Goal: Task Accomplishment & Management: Manage account settings

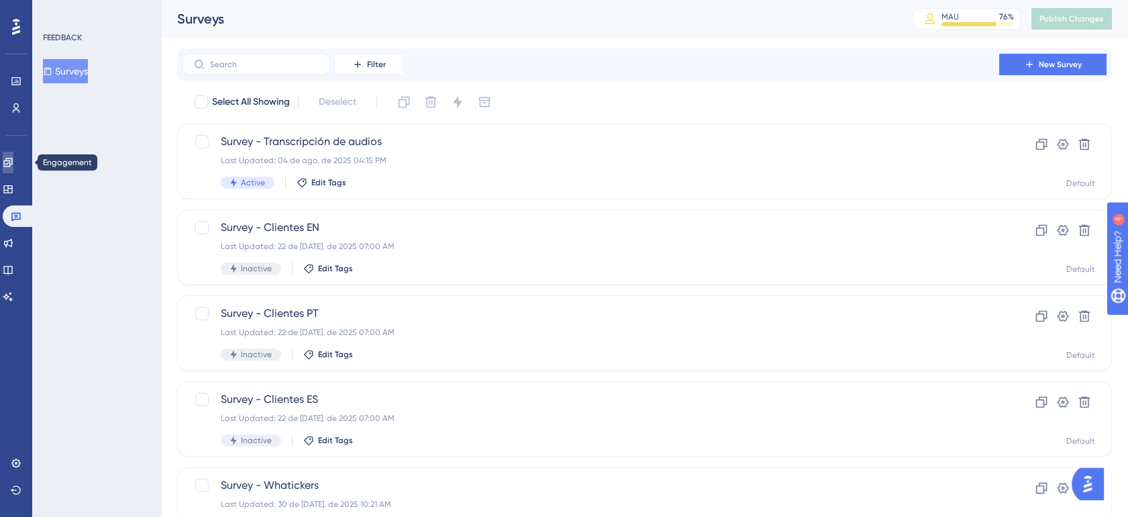
click at [13, 170] on link at bounding box center [8, 162] width 11 height 21
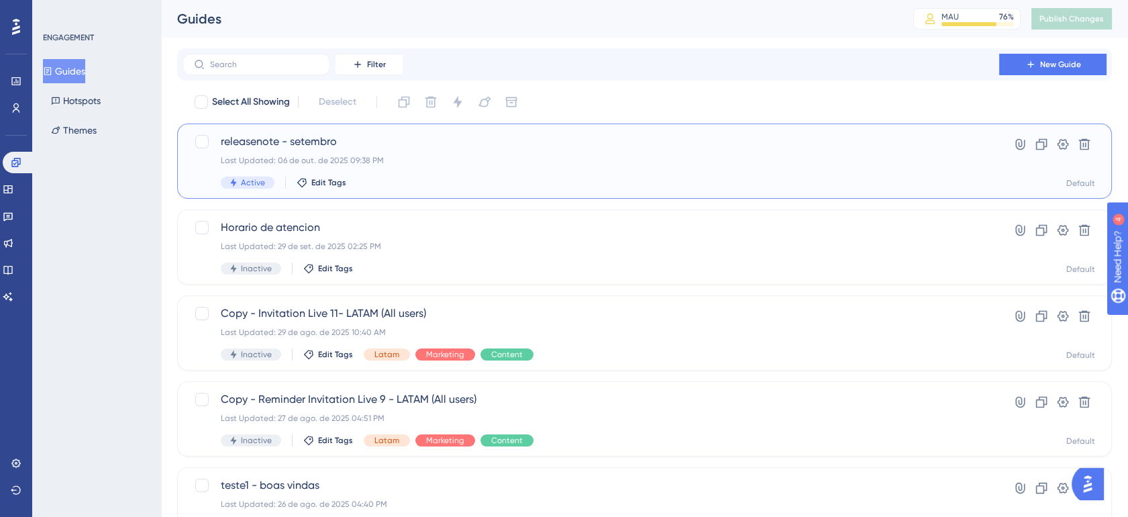
click at [695, 166] on div "releasenote - setembro Last Updated: 06 de out. de 2025 09:38 PM Active Edit Ta…" at bounding box center [591, 160] width 740 height 55
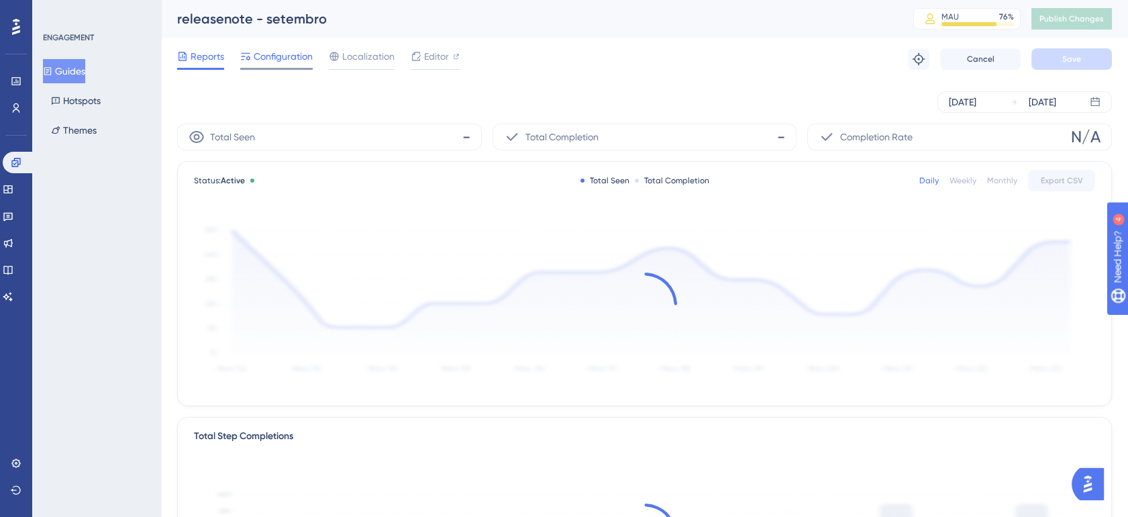
click at [274, 51] on span "Configuration" at bounding box center [283, 56] width 59 height 16
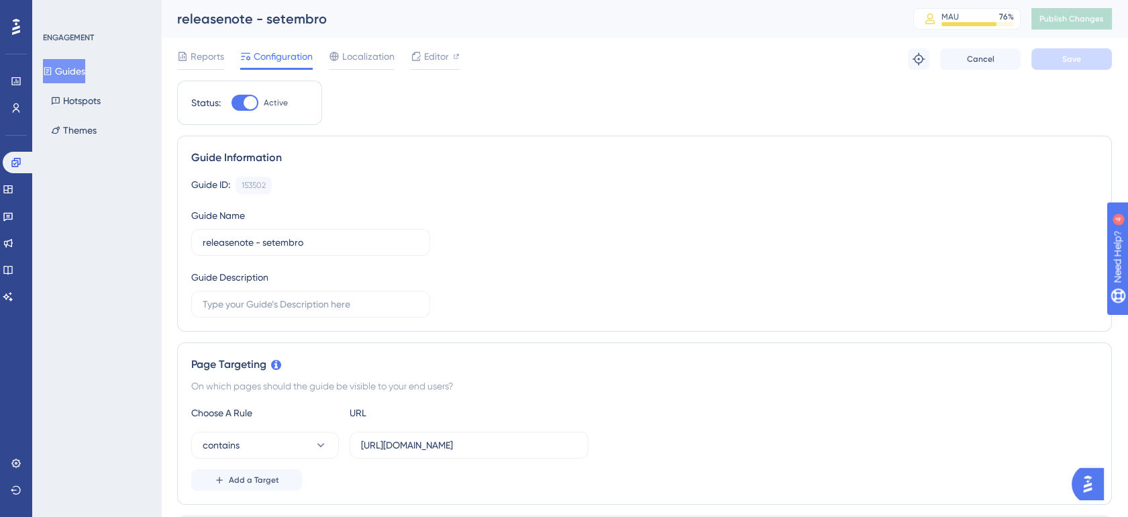
click at [246, 95] on div at bounding box center [244, 103] width 27 height 16
click at [231, 103] on input "Active" at bounding box center [231, 103] width 1 height 1
checkbox input "false"
click at [1055, 61] on button "Save" at bounding box center [1071, 58] width 81 height 21
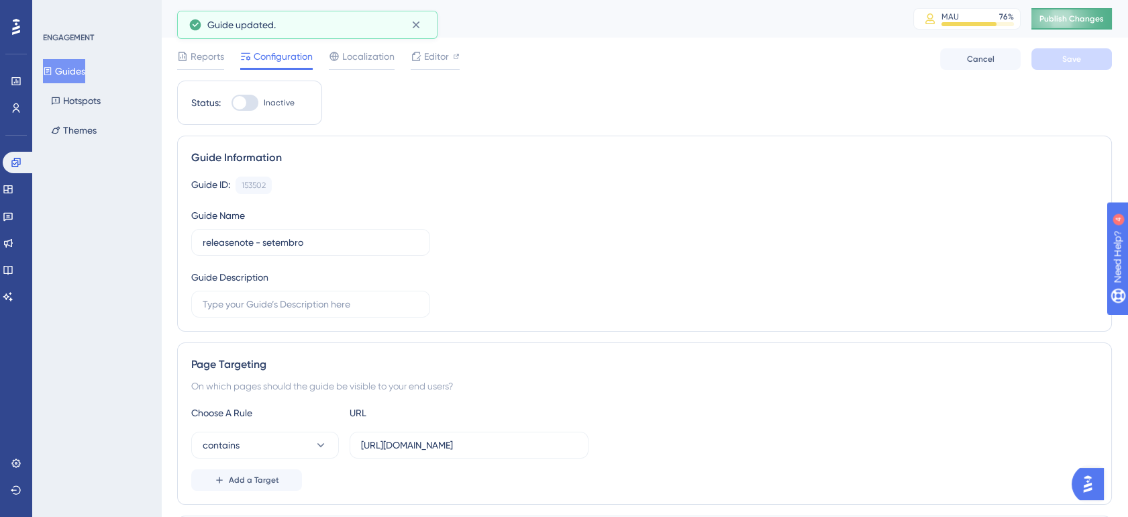
click at [1089, 21] on span "Publish Changes" at bounding box center [1071, 18] width 64 height 11
